Goal: Task Accomplishment & Management: Manage account settings

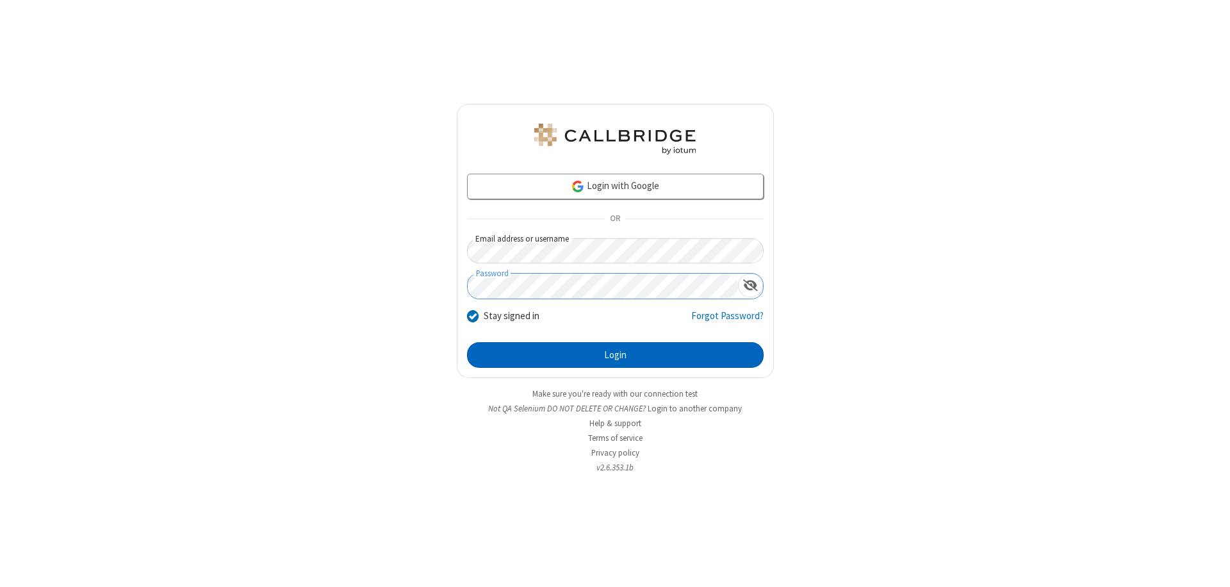
click at [615, 355] on button "Login" at bounding box center [615, 355] width 297 height 26
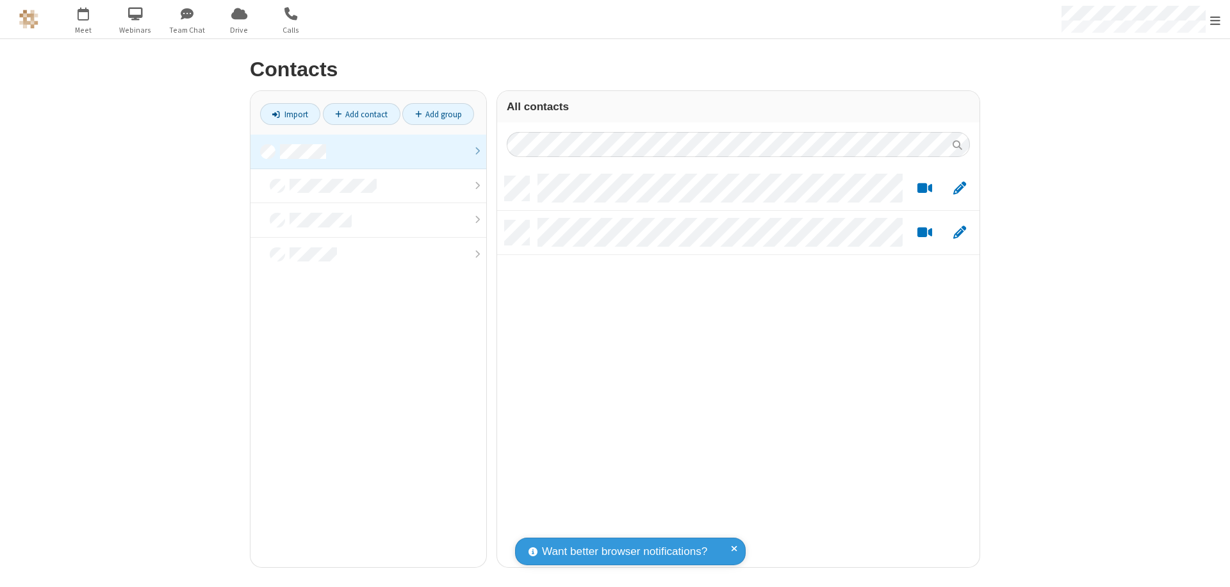
click at [368, 151] on link at bounding box center [368, 152] width 236 height 35
click at [361, 114] on link "Add contact" at bounding box center [362, 114] width 78 height 22
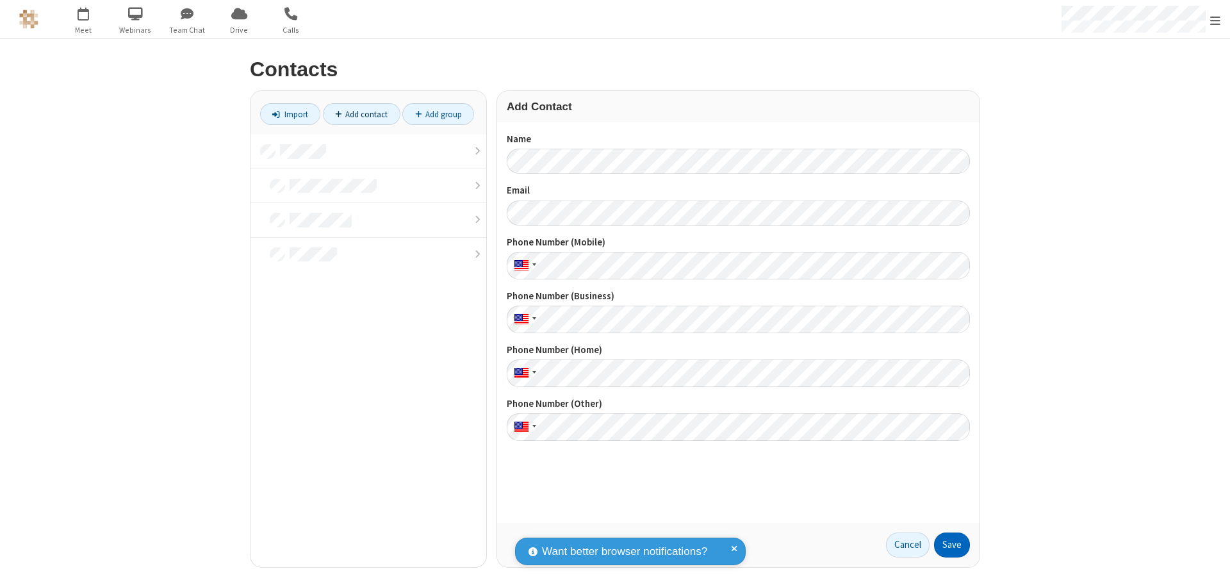
click at [952, 544] on button "Save" at bounding box center [952, 545] width 36 height 26
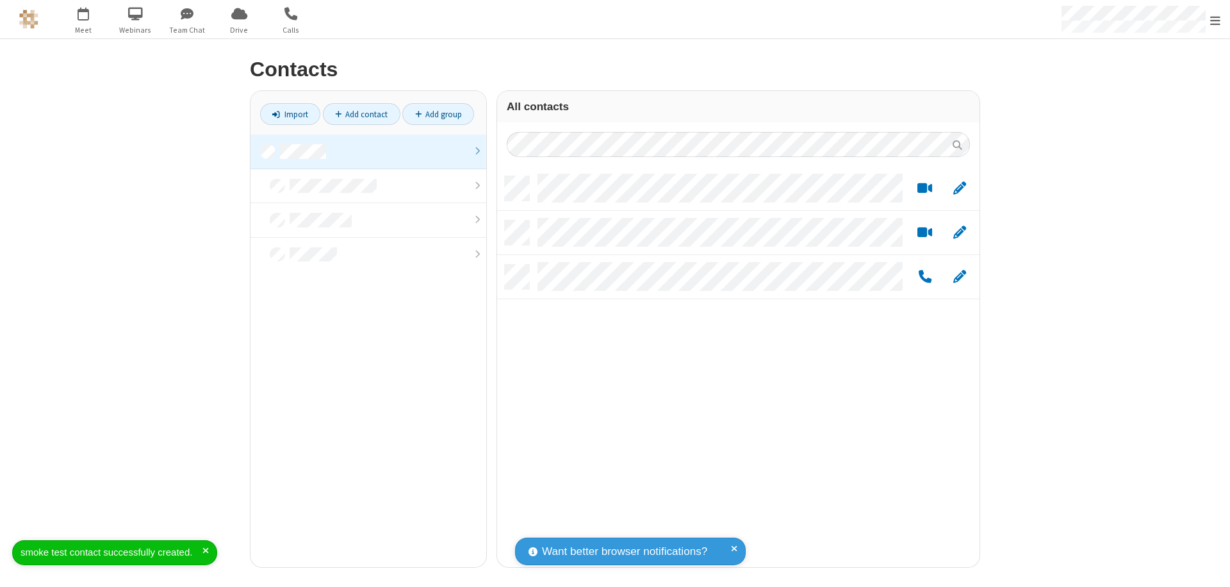
scroll to position [391, 473]
click at [361, 114] on link "Add contact" at bounding box center [362, 114] width 78 height 22
